Goal: Information Seeking & Learning: Learn about a topic

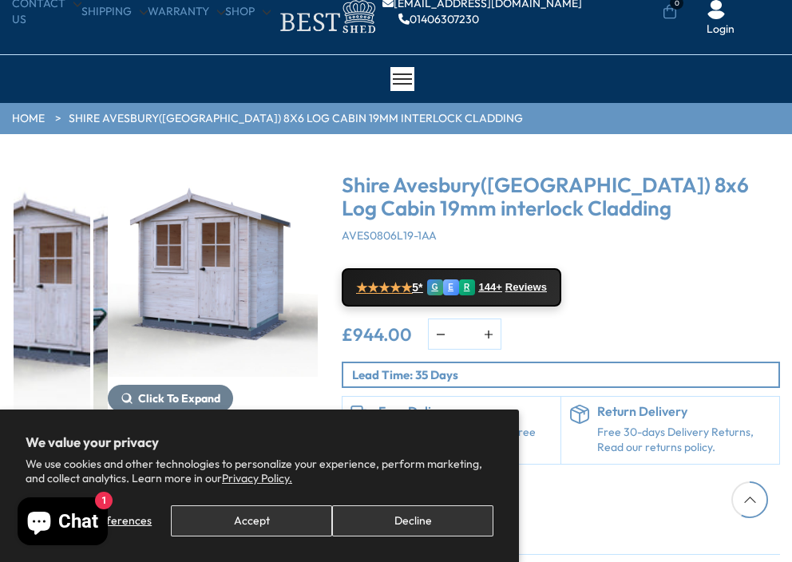
scroll to position [96, 0]
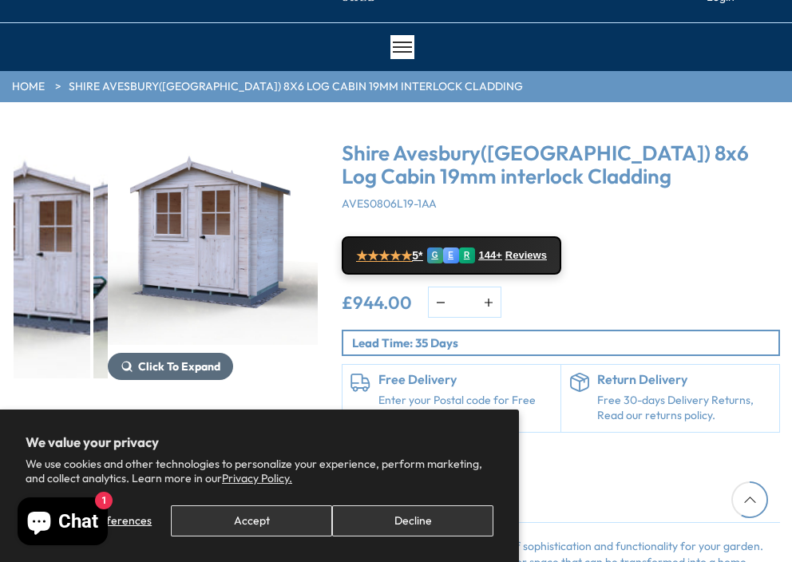
click at [146, 371] on span "Click To Expand" at bounding box center [179, 366] width 82 height 14
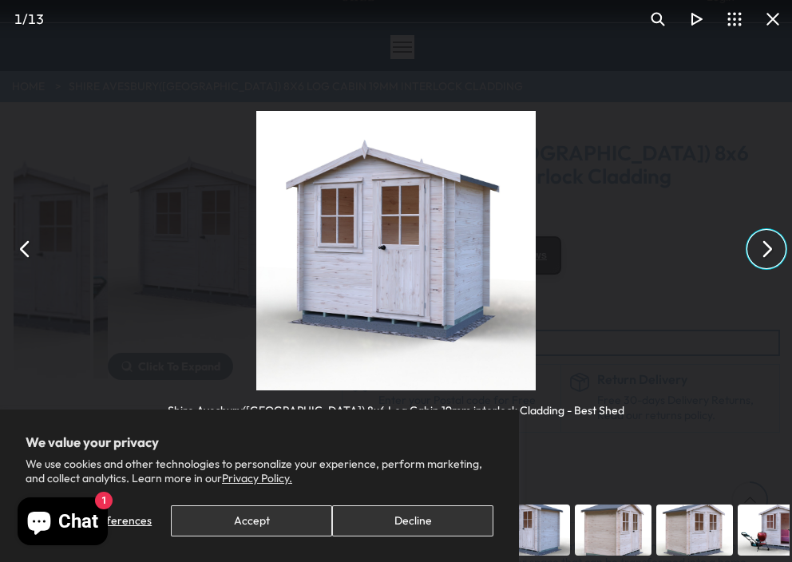
click at [768, 244] on button "You can close this modal content with the ESC key" at bounding box center [766, 249] width 38 height 38
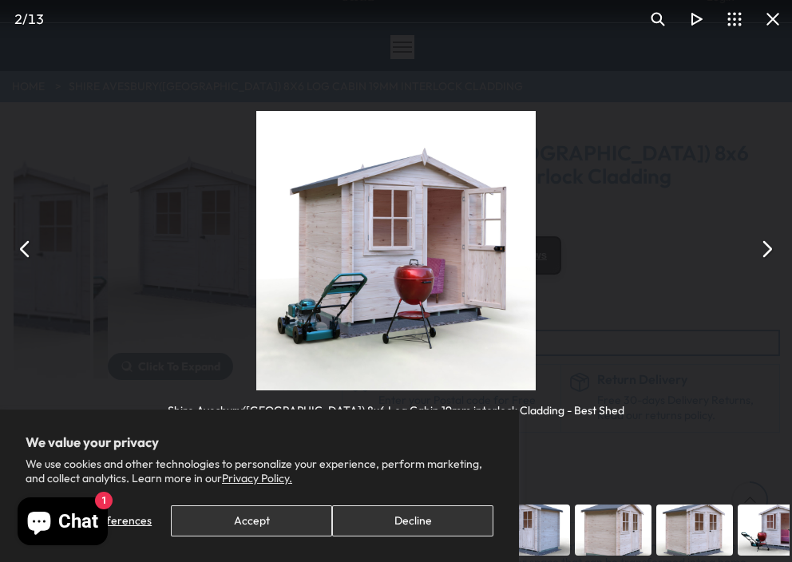
click at [768, 244] on button "You can close this modal content with the ESC key" at bounding box center [766, 249] width 38 height 38
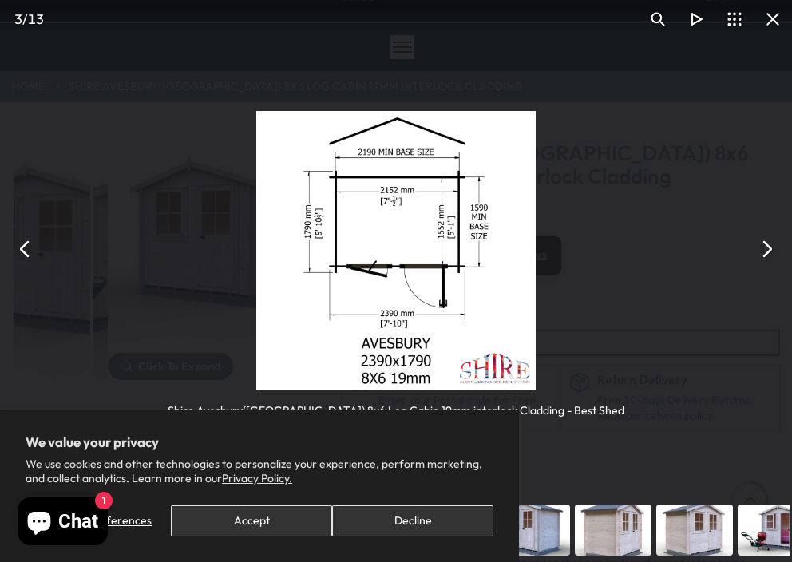
click at [769, 247] on button "You can close this modal content with the ESC key" at bounding box center [766, 249] width 38 height 38
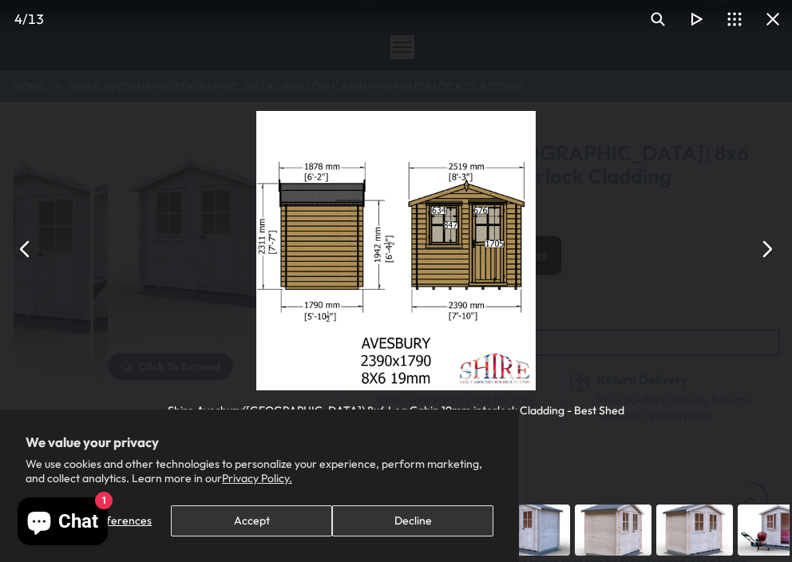
click at [769, 247] on button "You can close this modal content with the ESC key" at bounding box center [766, 249] width 38 height 38
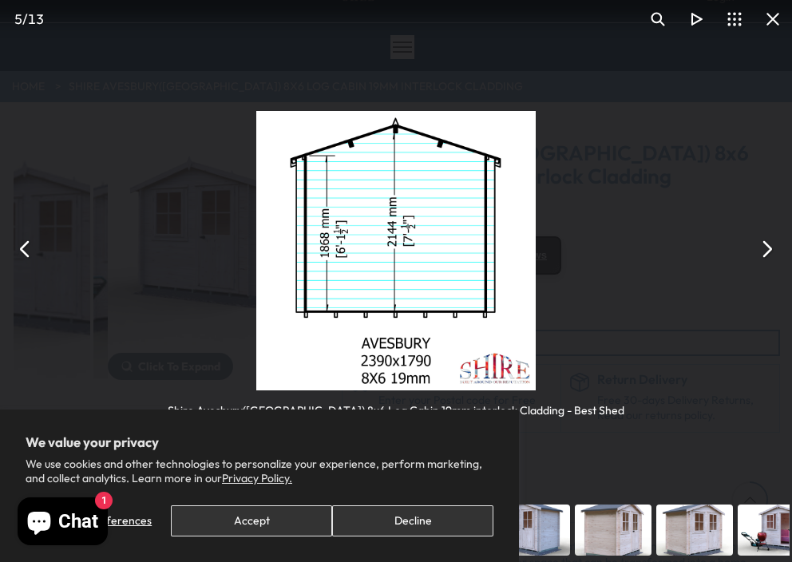
click at [769, 247] on button "You can close this modal content with the ESC key" at bounding box center [766, 249] width 38 height 38
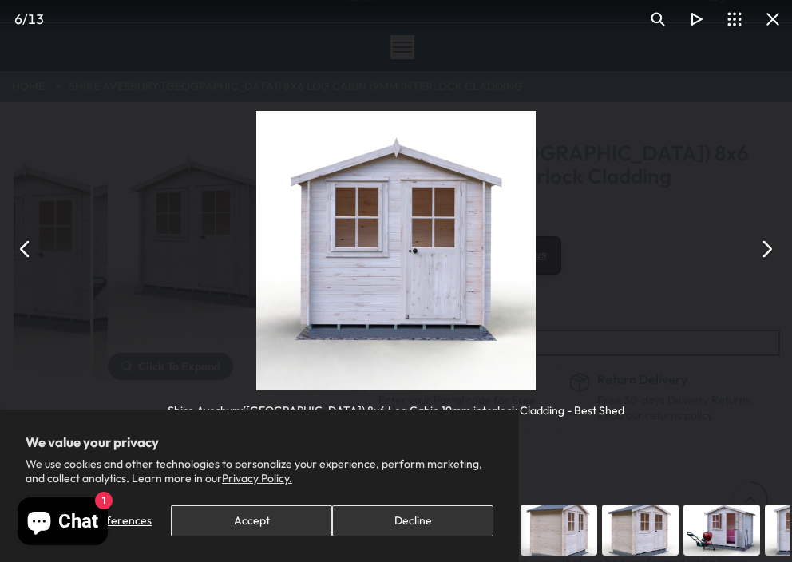
click at [769, 247] on button "You can close this modal content with the ESC key" at bounding box center [766, 249] width 38 height 38
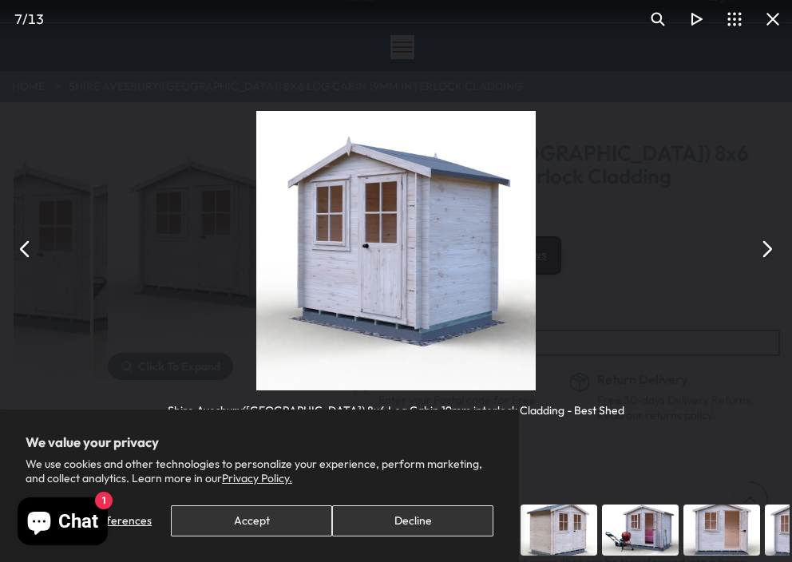
click at [767, 247] on button "You can close this modal content with the ESC key" at bounding box center [766, 249] width 38 height 38
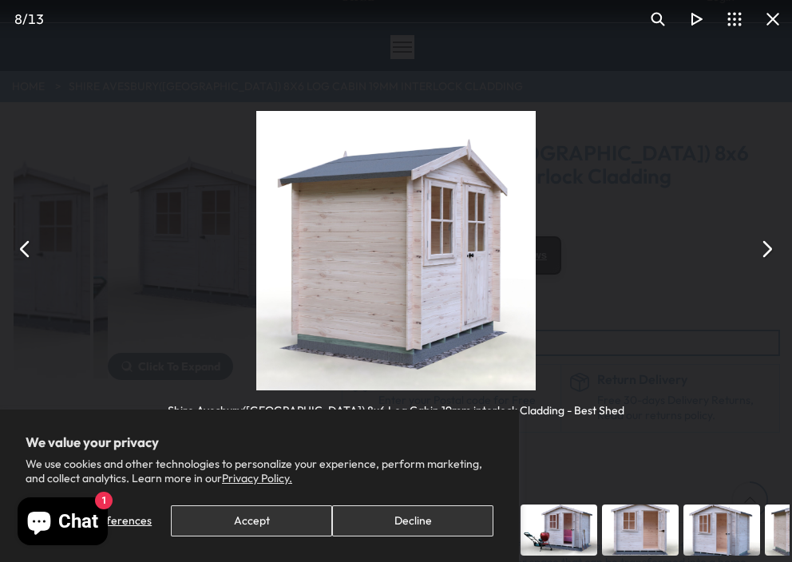
click at [767, 247] on button "You can close this modal content with the ESC key" at bounding box center [766, 249] width 38 height 38
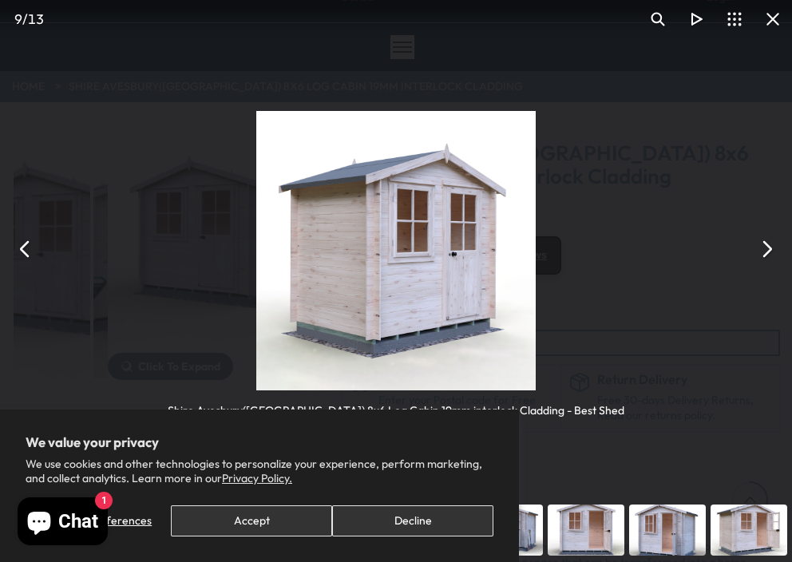
click at [767, 246] on button "You can close this modal content with the ESC key" at bounding box center [766, 249] width 38 height 38
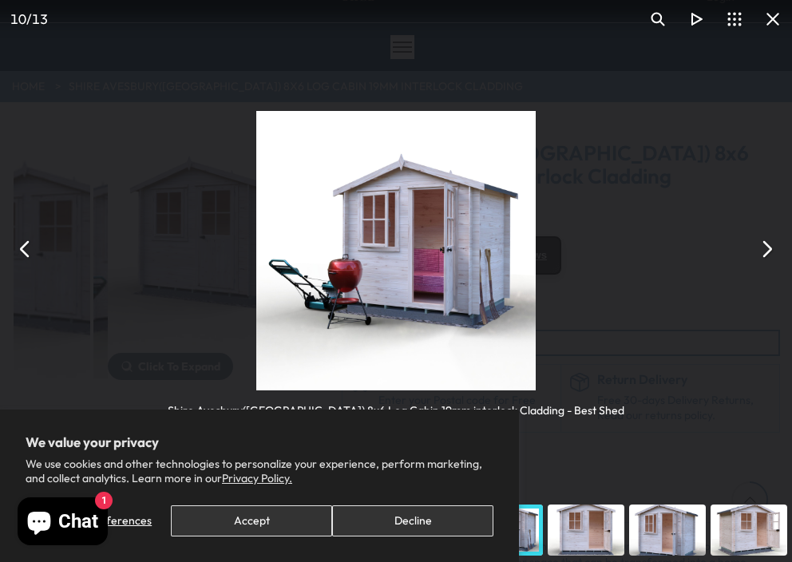
click at [767, 246] on button "You can close this modal content with the ESC key" at bounding box center [766, 249] width 38 height 38
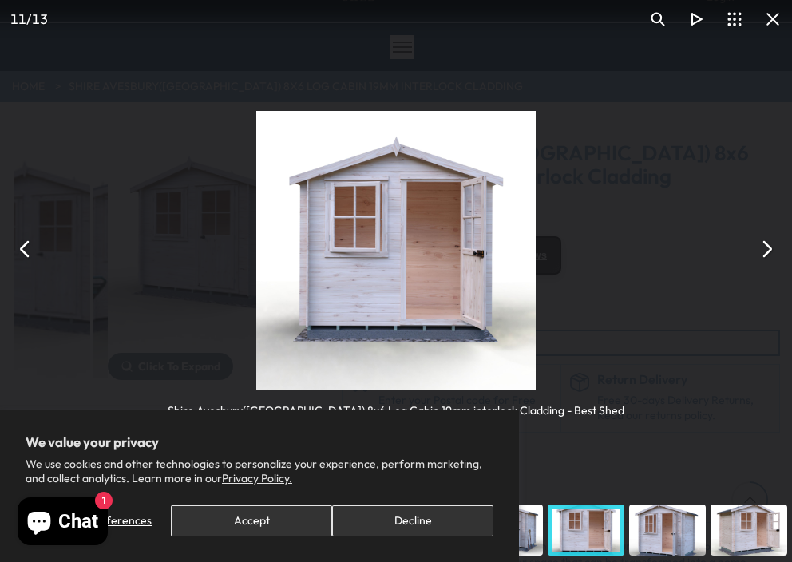
click at [767, 246] on button "You can close this modal content with the ESC key" at bounding box center [766, 249] width 38 height 38
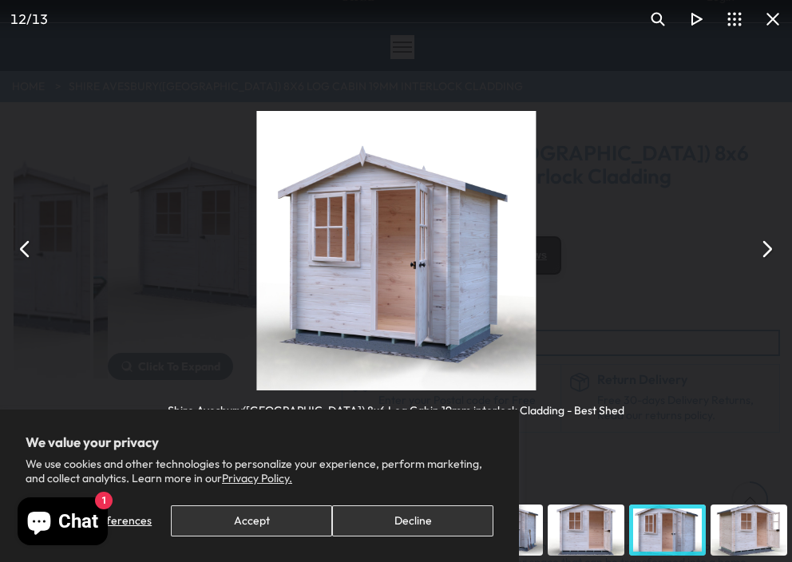
click at [767, 246] on button "You can close this modal content with the ESC key" at bounding box center [766, 249] width 38 height 38
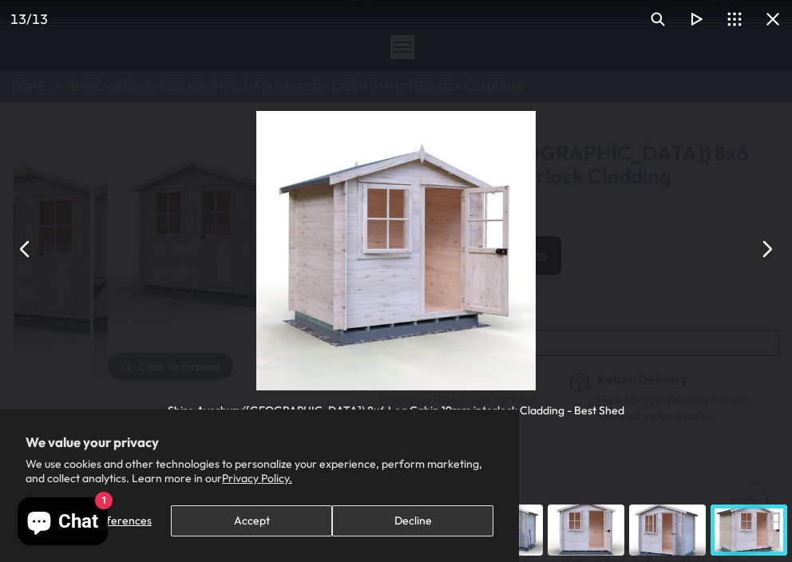
click at [26, 245] on button "You can close this modal content with the ESC key" at bounding box center [25, 249] width 38 height 38
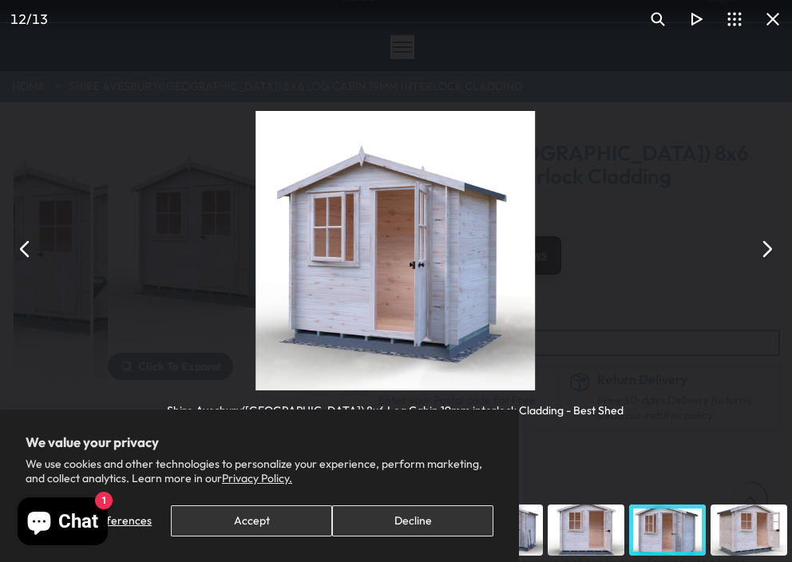
click at [26, 245] on button "You can close this modal content with the ESC key" at bounding box center [25, 249] width 38 height 38
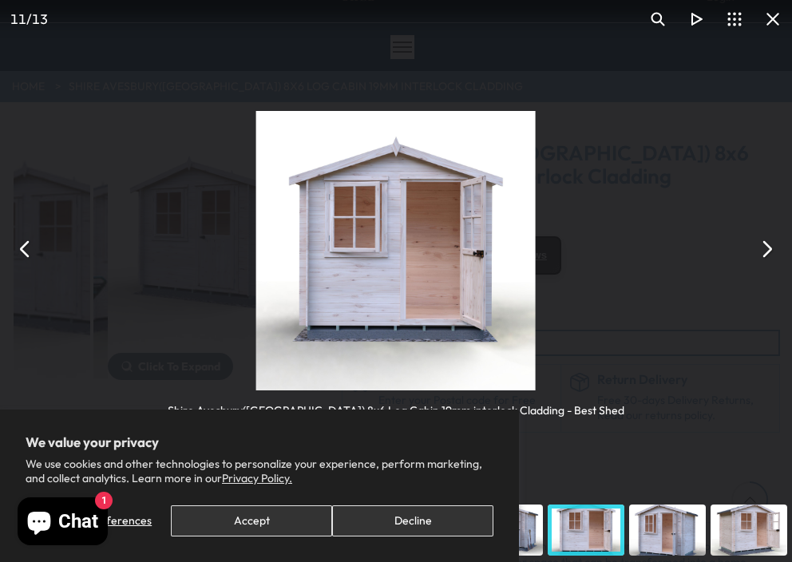
click at [26, 245] on button "You can close this modal content with the ESC key" at bounding box center [25, 249] width 38 height 38
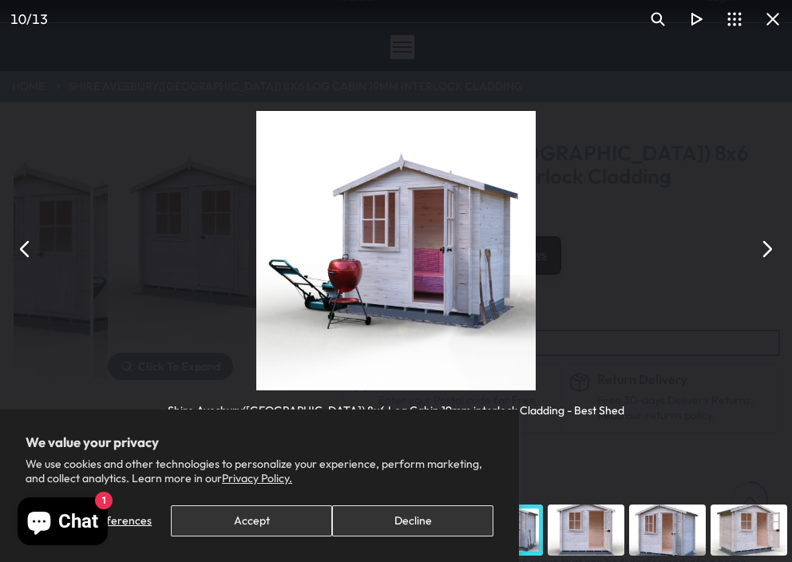
click at [26, 245] on button "You can close this modal content with the ESC key" at bounding box center [25, 249] width 38 height 38
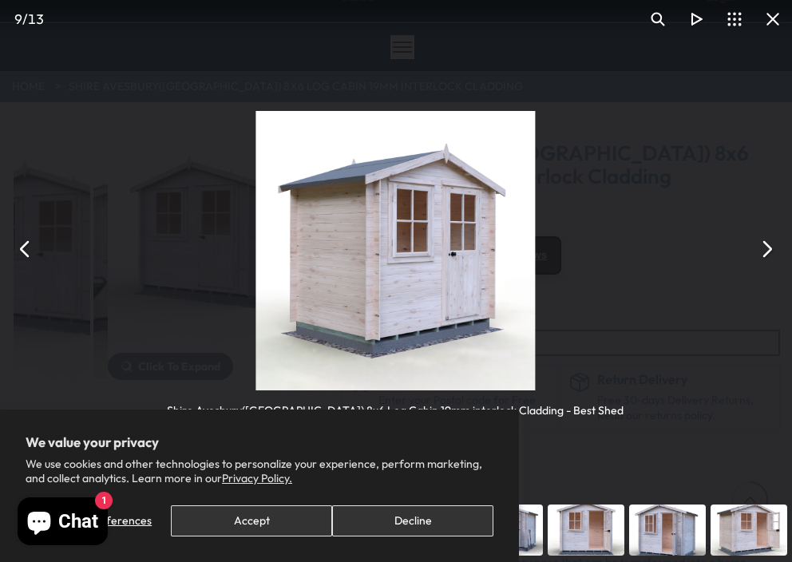
click at [26, 245] on button "You can close this modal content with the ESC key" at bounding box center [25, 249] width 38 height 38
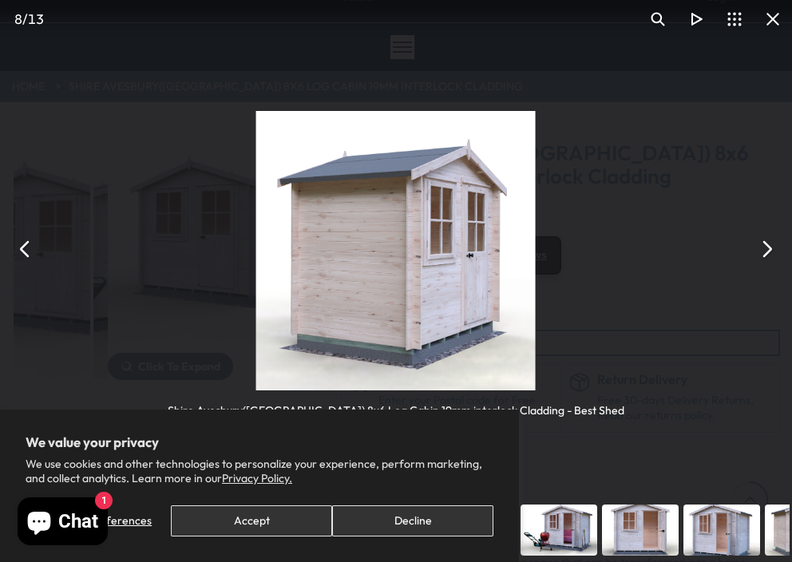
click at [26, 245] on button "You can close this modal content with the ESC key" at bounding box center [25, 249] width 38 height 38
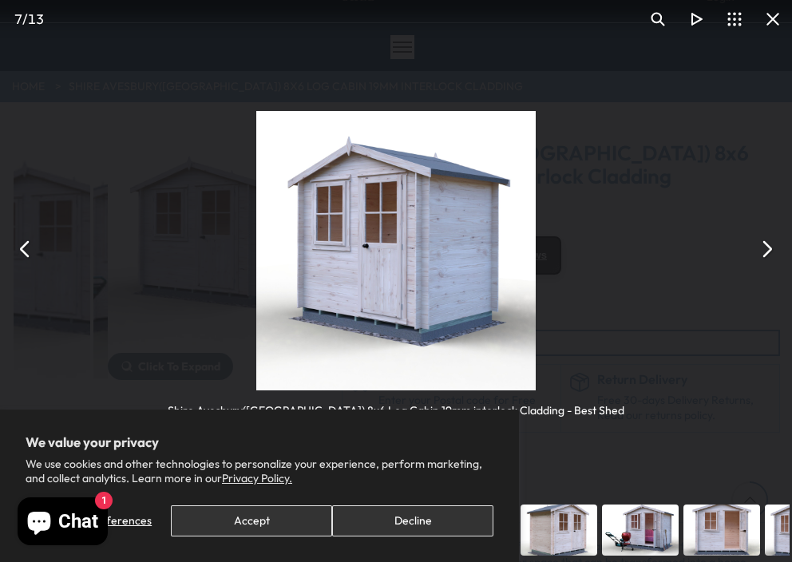
click at [26, 245] on button "You can close this modal content with the ESC key" at bounding box center [25, 249] width 38 height 38
